Goal: Find specific page/section: Find specific page/section

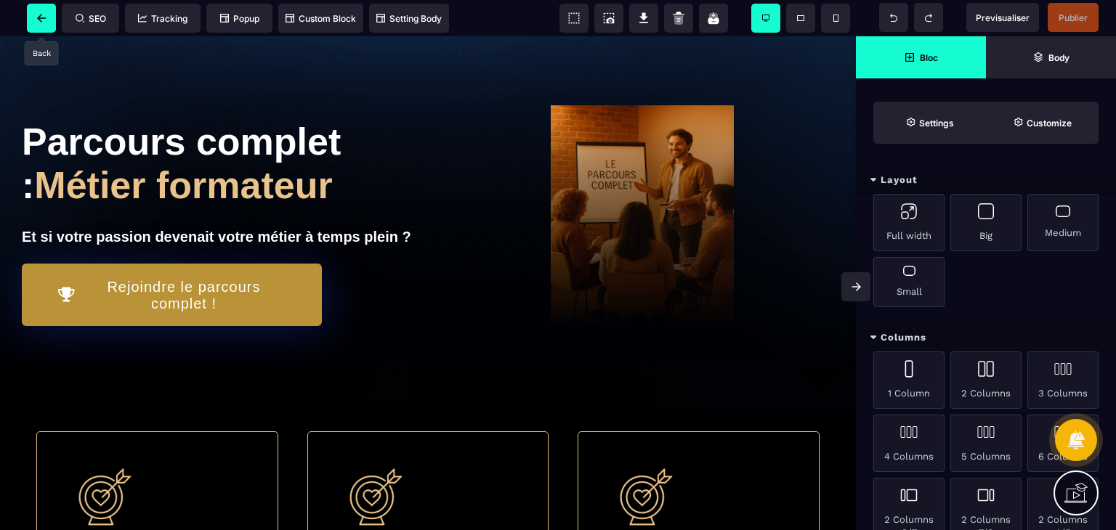
click at [44, 14] on icon at bounding box center [41, 18] width 9 height 9
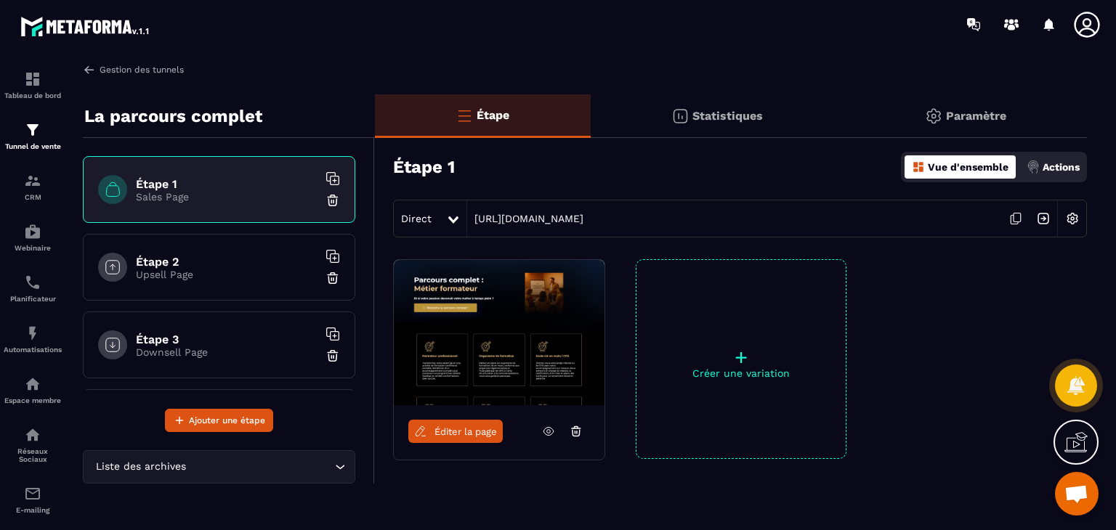
click at [112, 70] on link "Gestion des tunnels" at bounding box center [133, 69] width 101 height 13
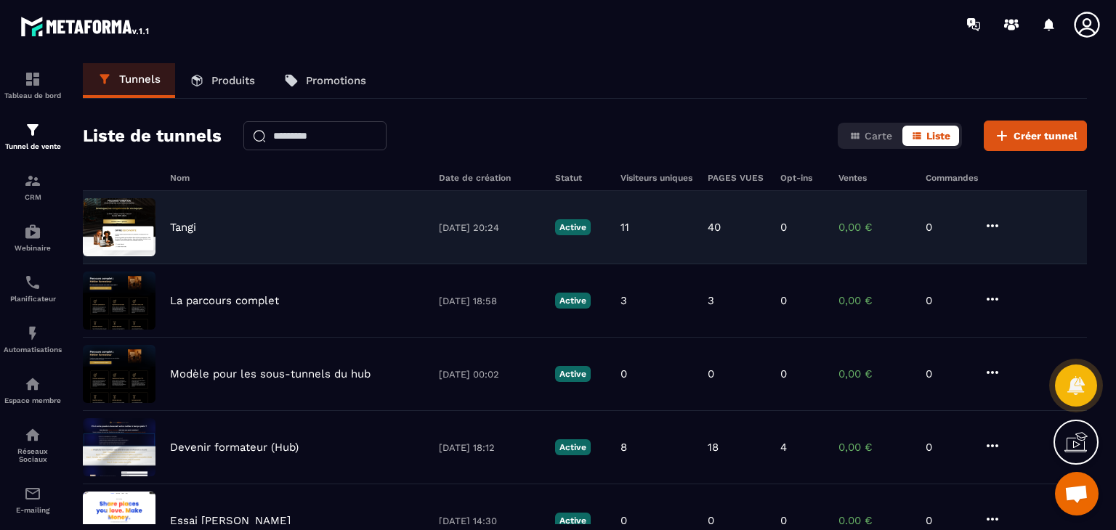
click at [191, 228] on p "Tangi" at bounding box center [183, 227] width 26 height 13
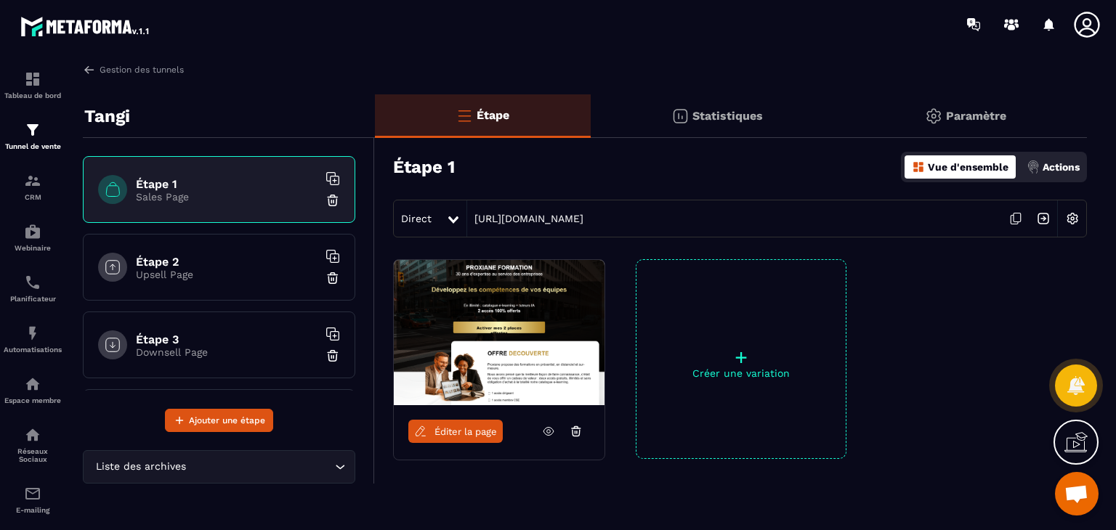
click at [489, 331] on img at bounding box center [499, 332] width 211 height 145
click at [467, 426] on span "Éditer la page" at bounding box center [465, 431] width 62 height 11
